Goal: Check status: Check status

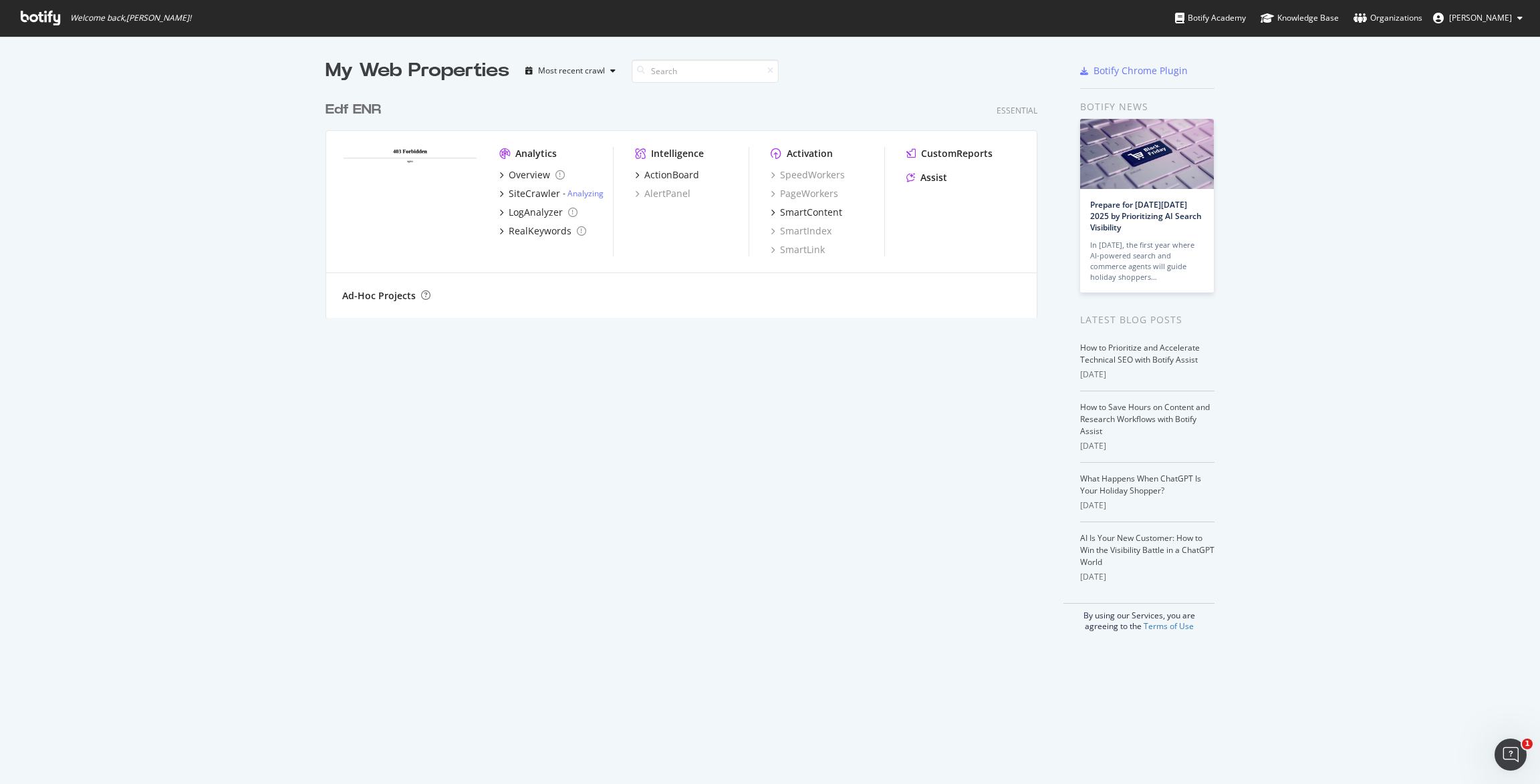
click at [377, 171] on img "grid" at bounding box center [410, 201] width 136 height 109
click at [368, 112] on div "Edf ENR" at bounding box center [353, 110] width 56 height 20
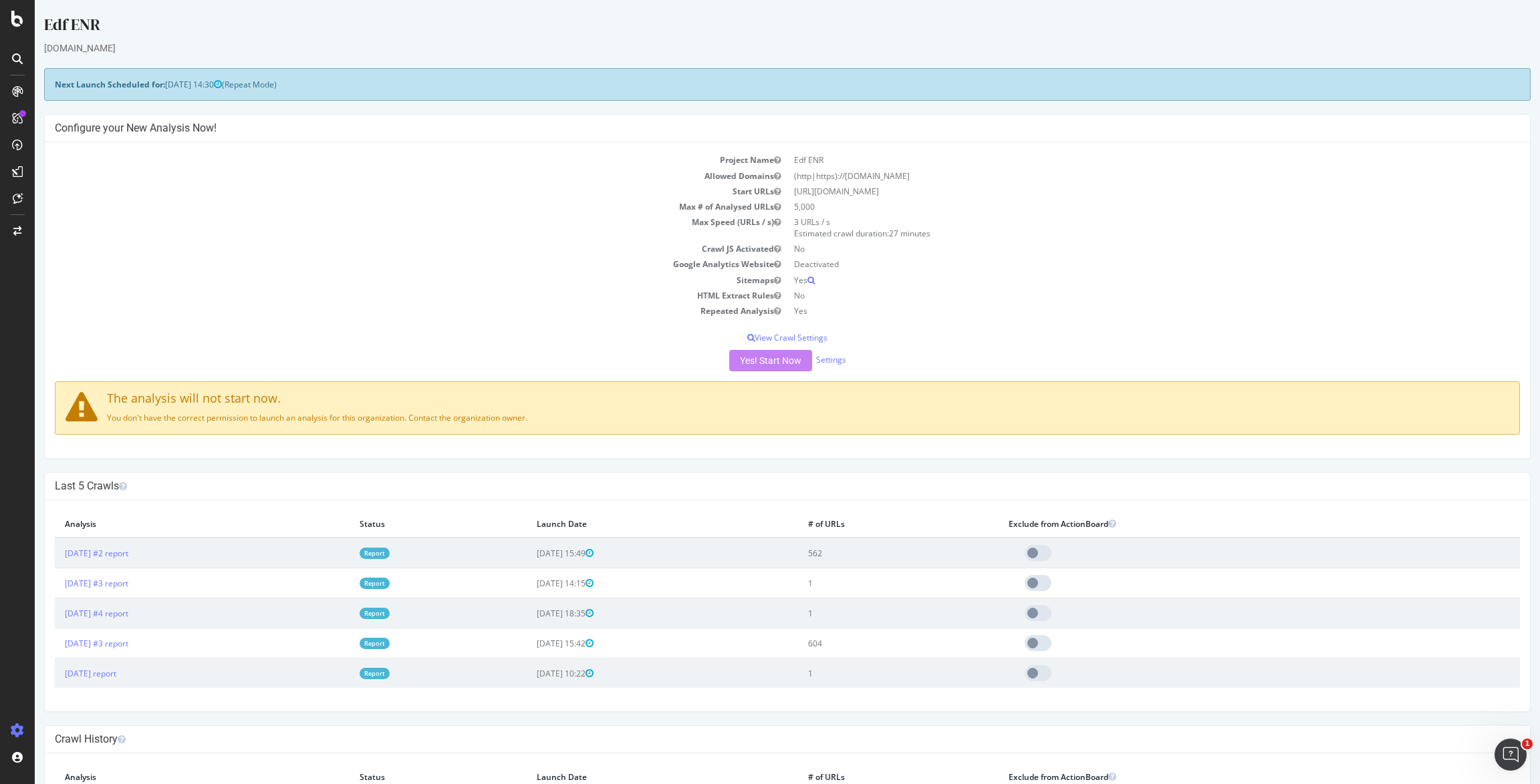
click at [390, 553] on link "Report" at bounding box center [374, 553] width 30 height 12
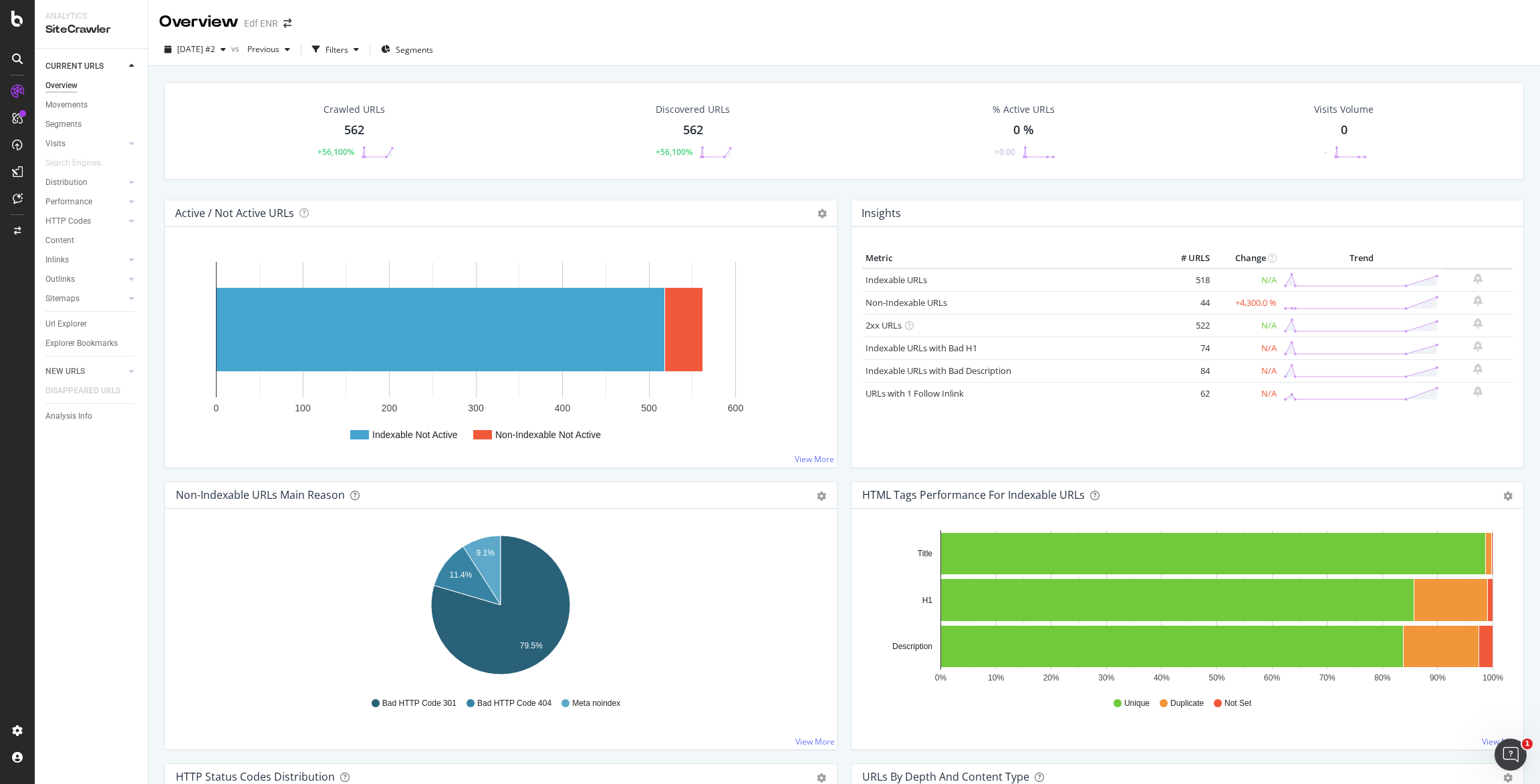
click at [428, 205] on div "Active / Not Active URLs Chart (by Value) Chart (by Percentage) Table Expand Ex…" at bounding box center [501, 214] width 672 height 27
